Goal: Task Accomplishment & Management: Manage account settings

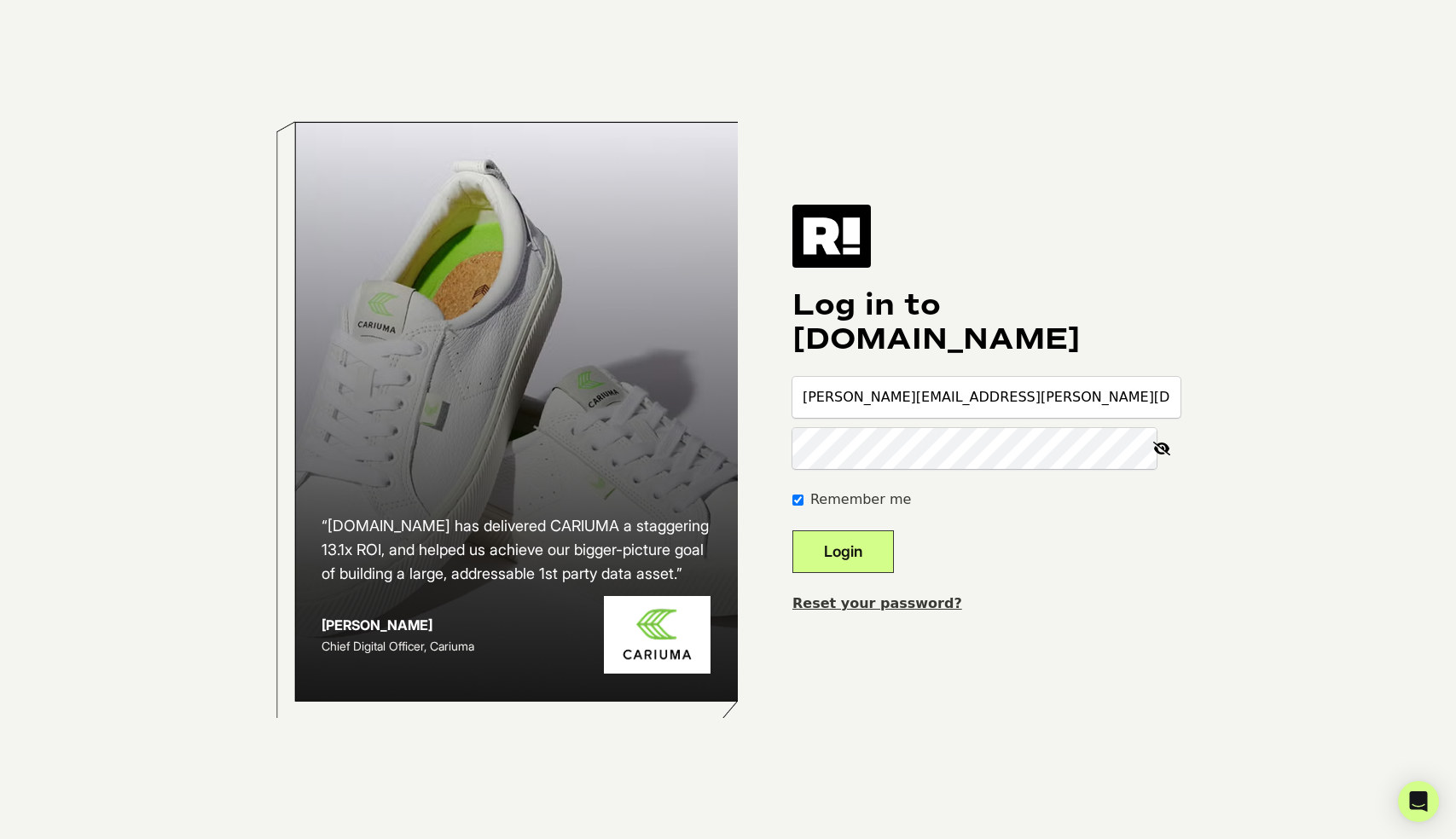
click at [878, 561] on button "Login" at bounding box center [843, 552] width 101 height 42
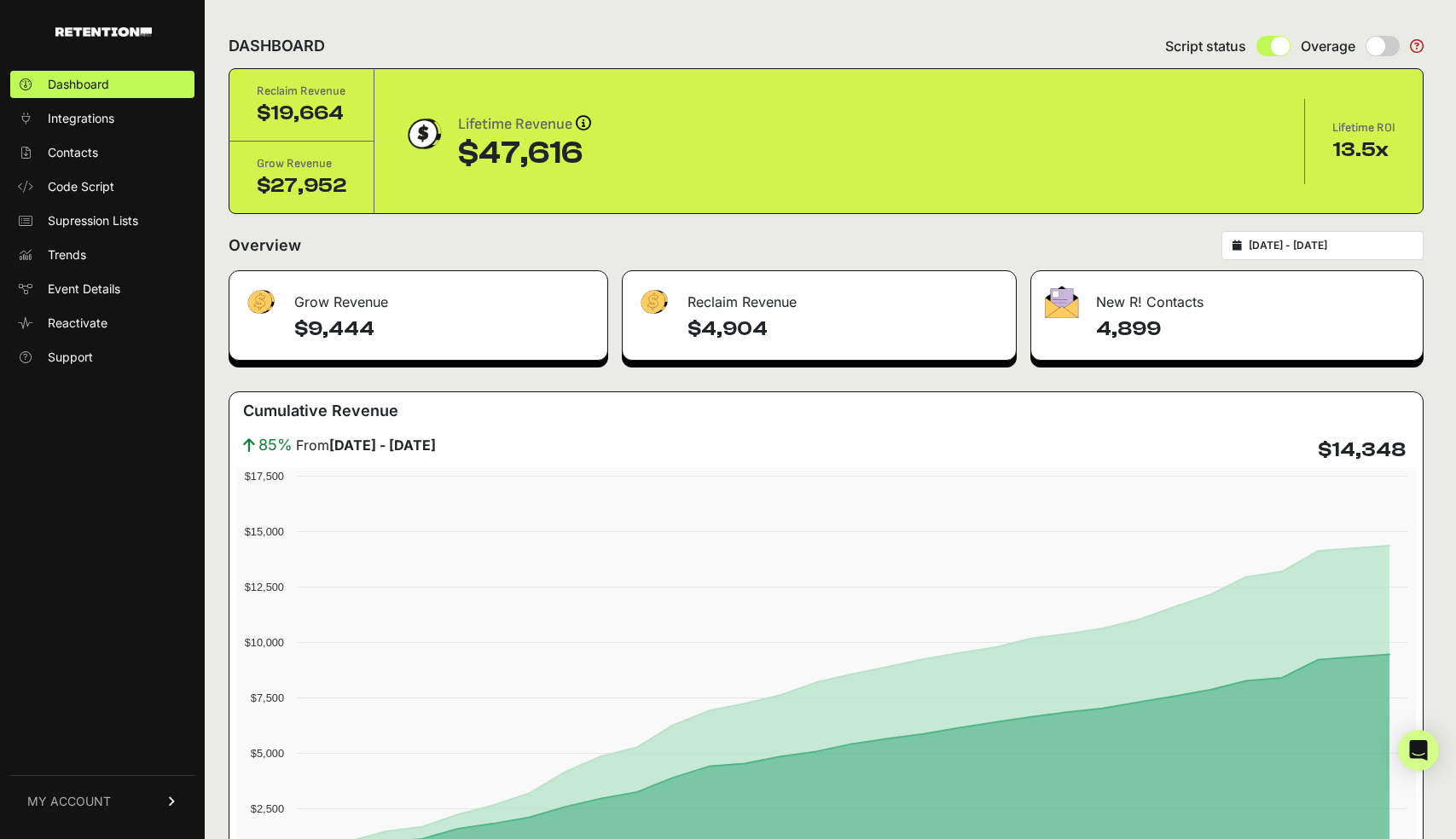
click at [65, 803] on span "MY ACCOUNT" at bounding box center [68, 801] width 84 height 17
click at [135, 533] on div "Dashboard Integrations Contacts Code Script Supression Lists Trends Event Detai…" at bounding box center [102, 446] width 204 height 784
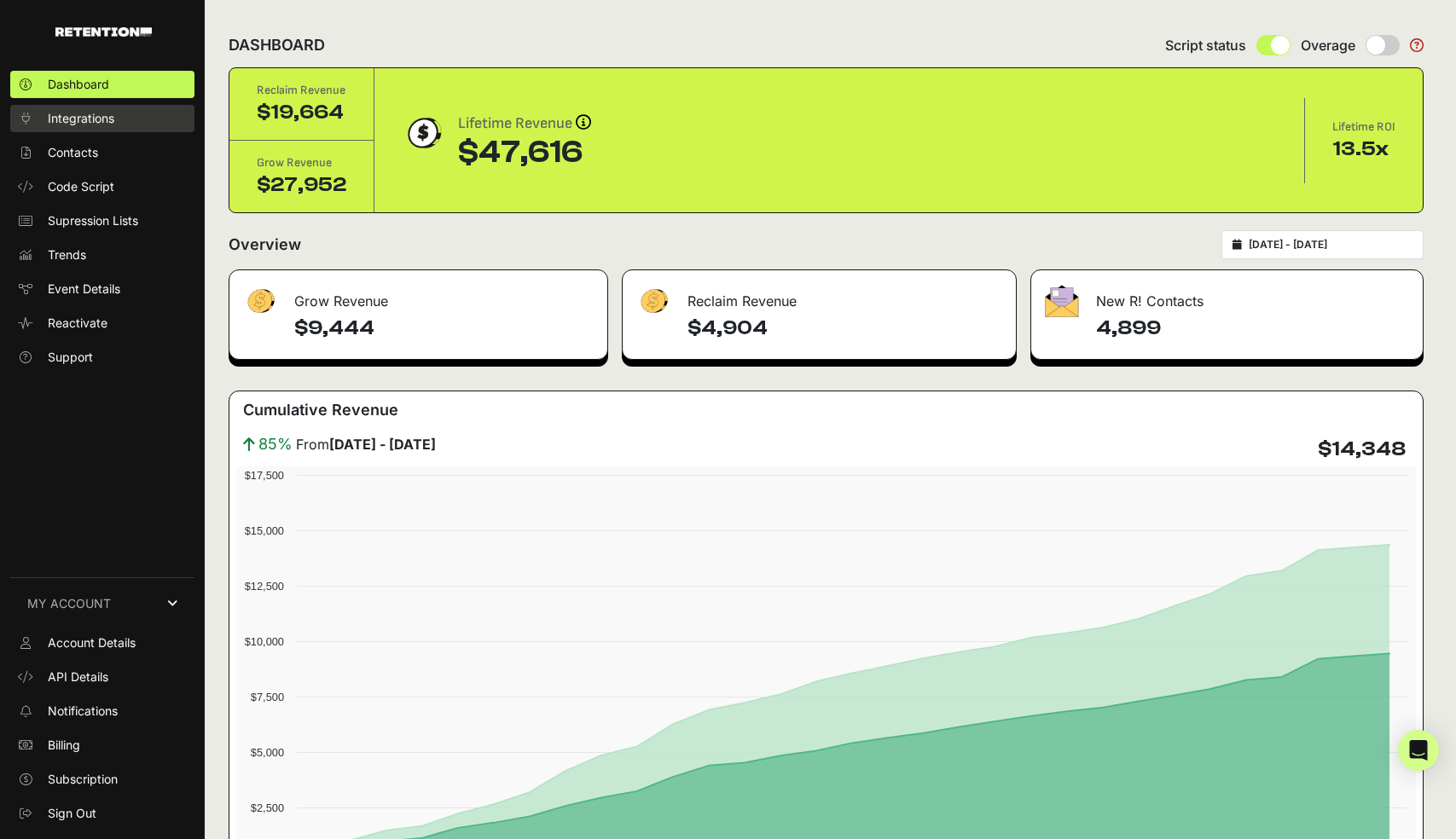
click at [73, 114] on span "Integrations" at bounding box center [81, 119] width 67 height 17
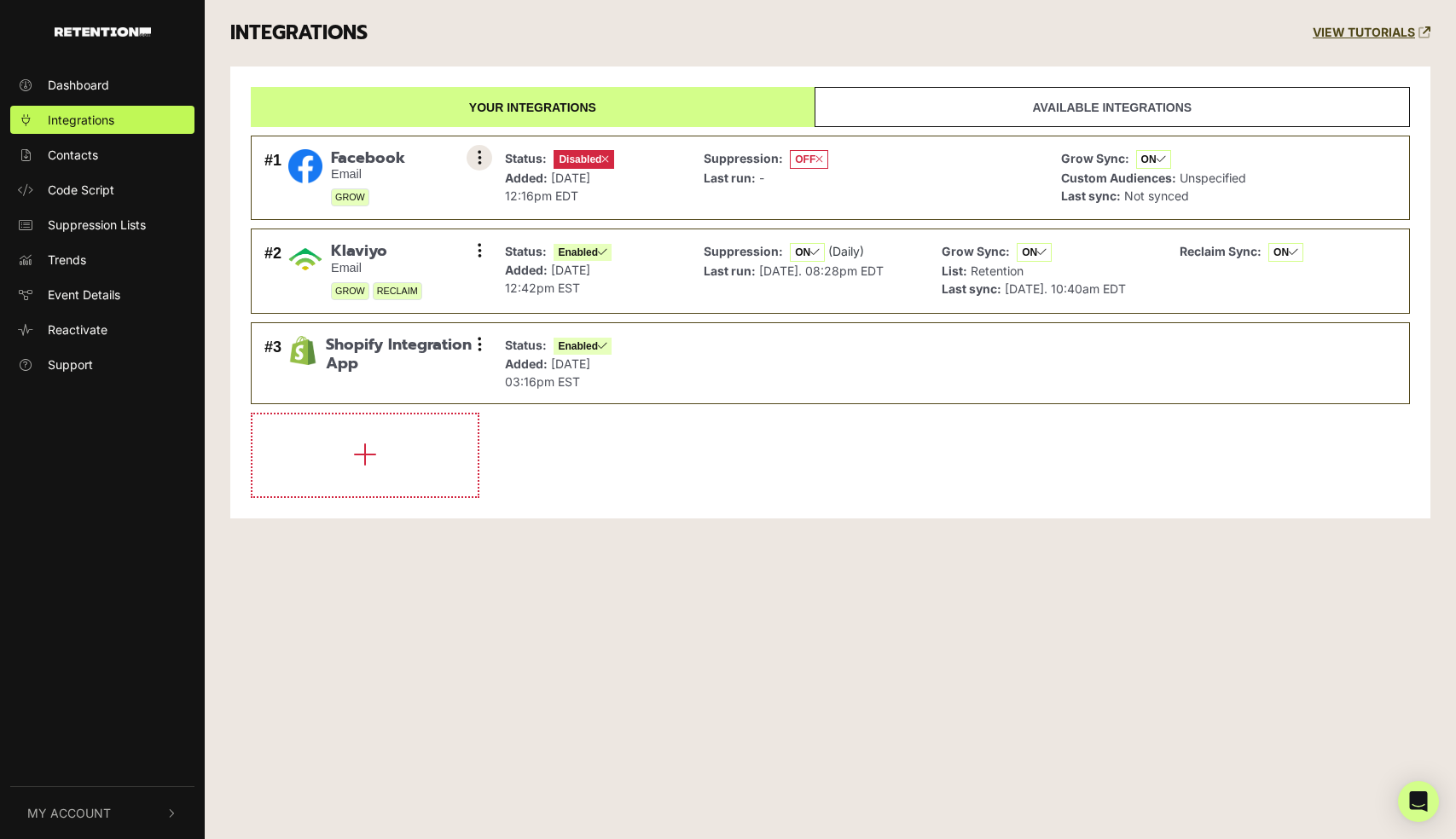
click at [475, 154] on button at bounding box center [479, 157] width 26 height 26
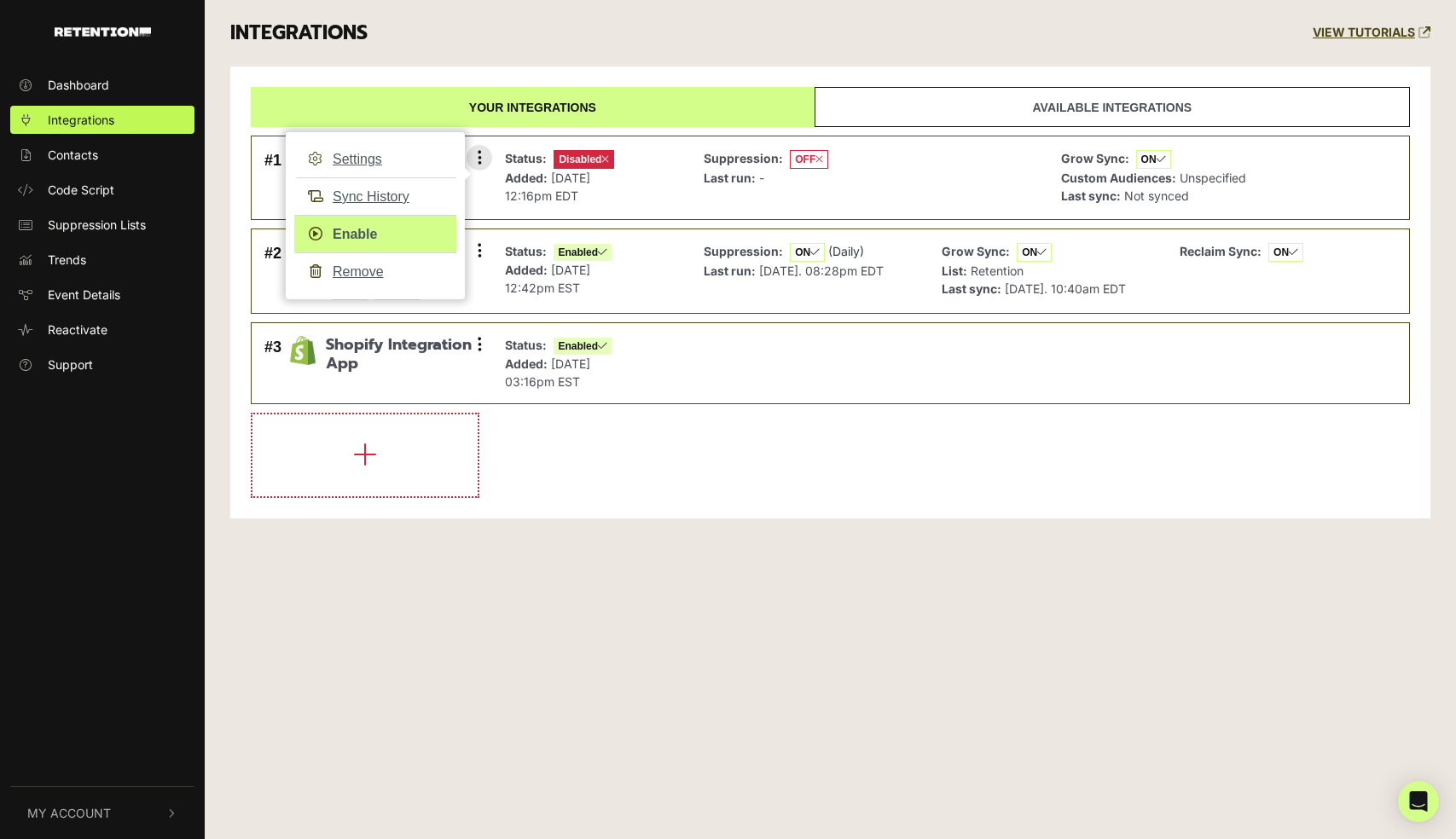
click at [366, 233] on link "Enable" at bounding box center [375, 234] width 162 height 39
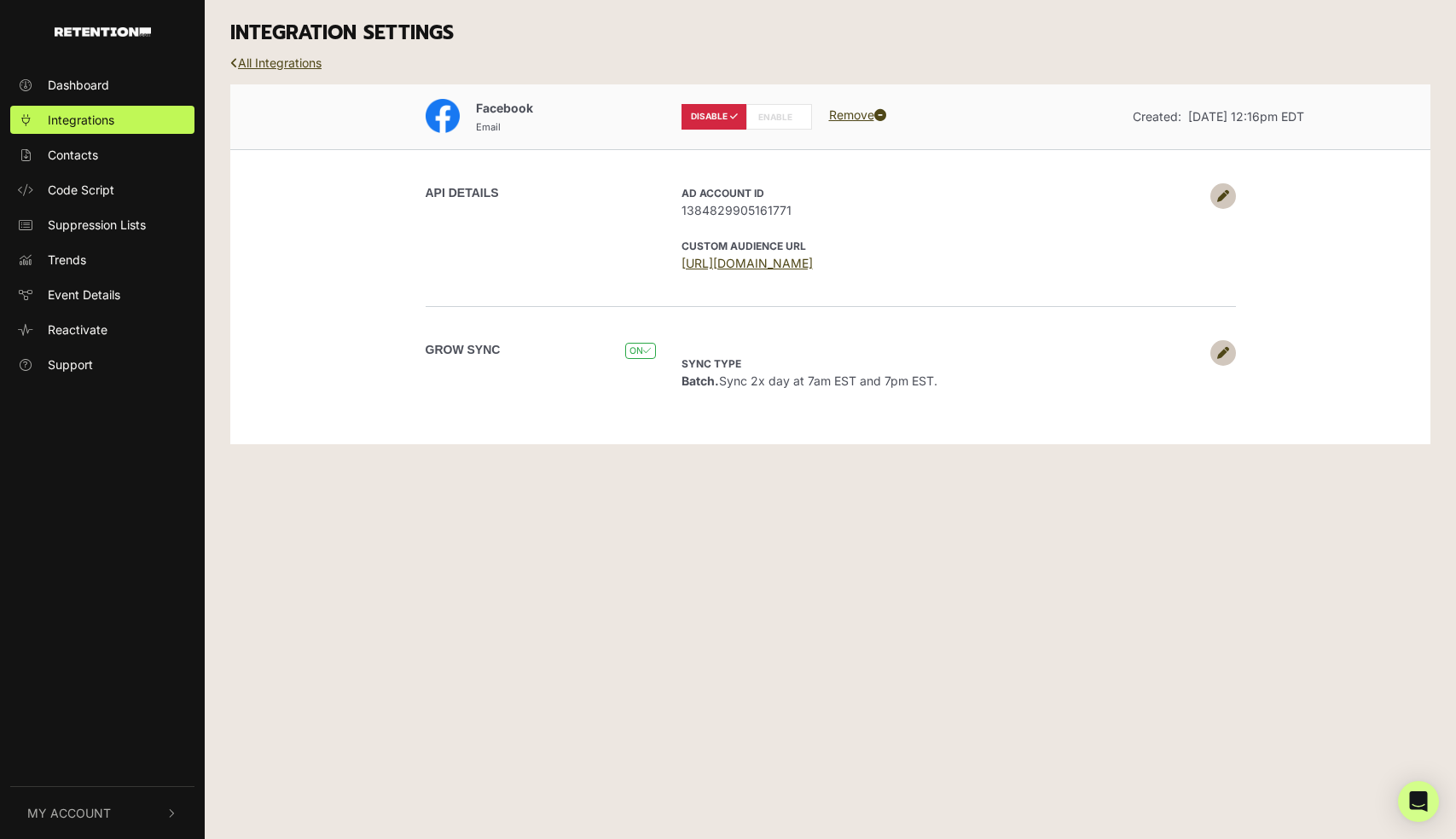
click at [777, 119] on label "ENABLE" at bounding box center [779, 117] width 66 height 26
click at [779, 115] on label "ENABLE" at bounding box center [779, 117] width 66 height 26
radio input "false"
radio input "true"
